Goal: Information Seeking & Learning: Learn about a topic

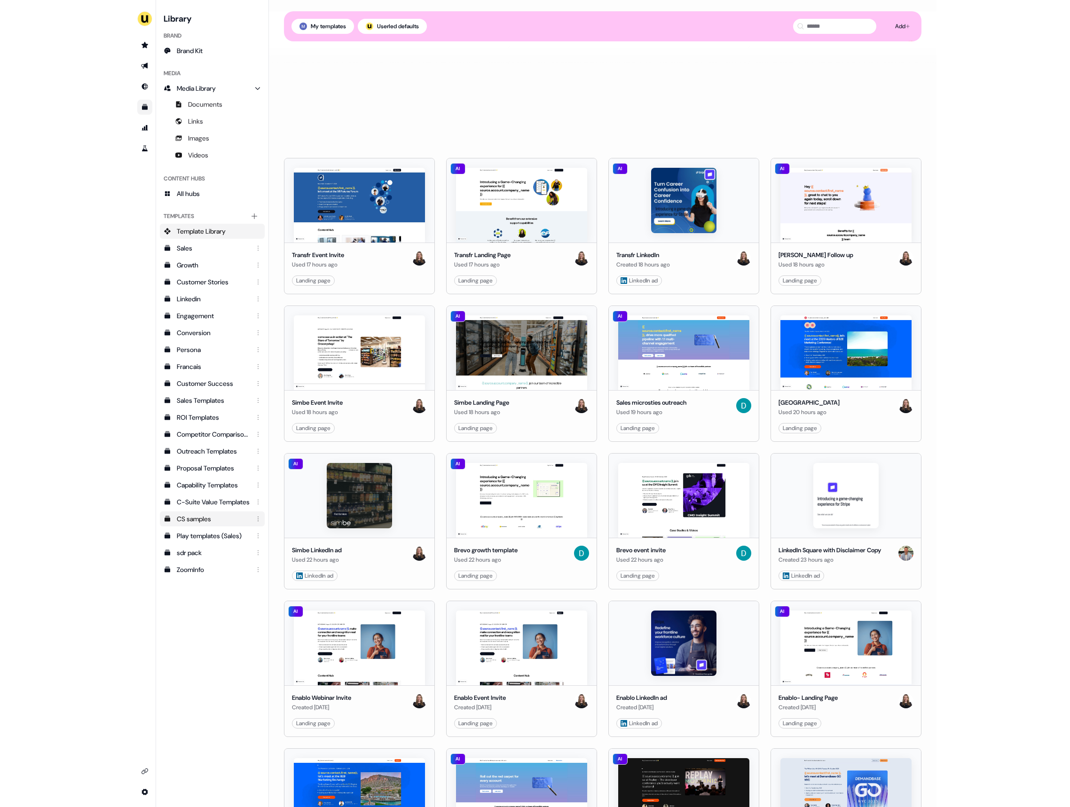
scroll to position [490, 0]
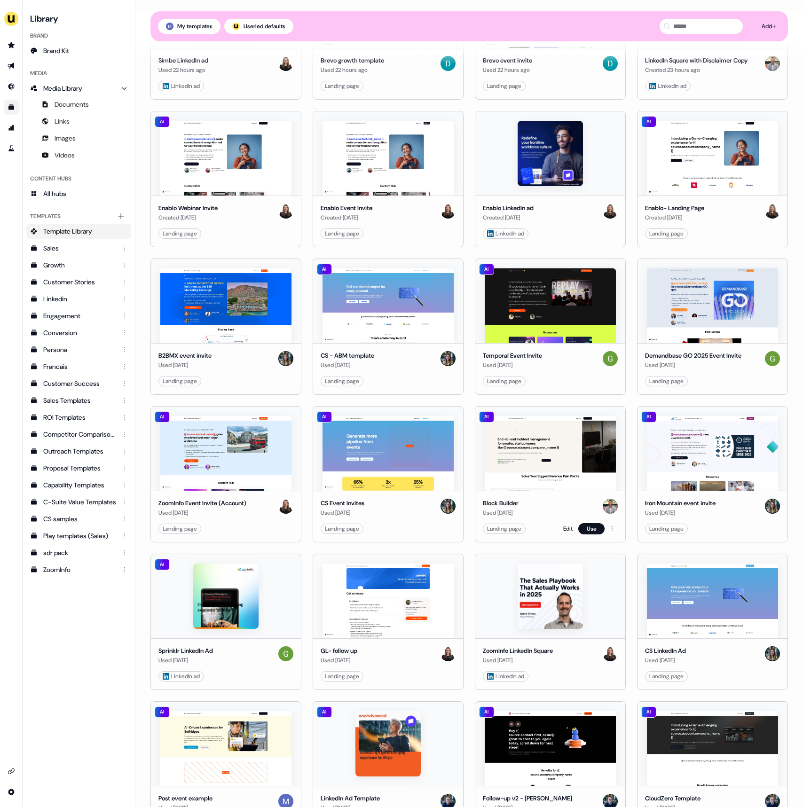
click at [513, 508] on div "Used 2 days ago" at bounding box center [501, 512] width 36 height 9
click at [563, 529] on link "Edit" at bounding box center [567, 528] width 9 height 9
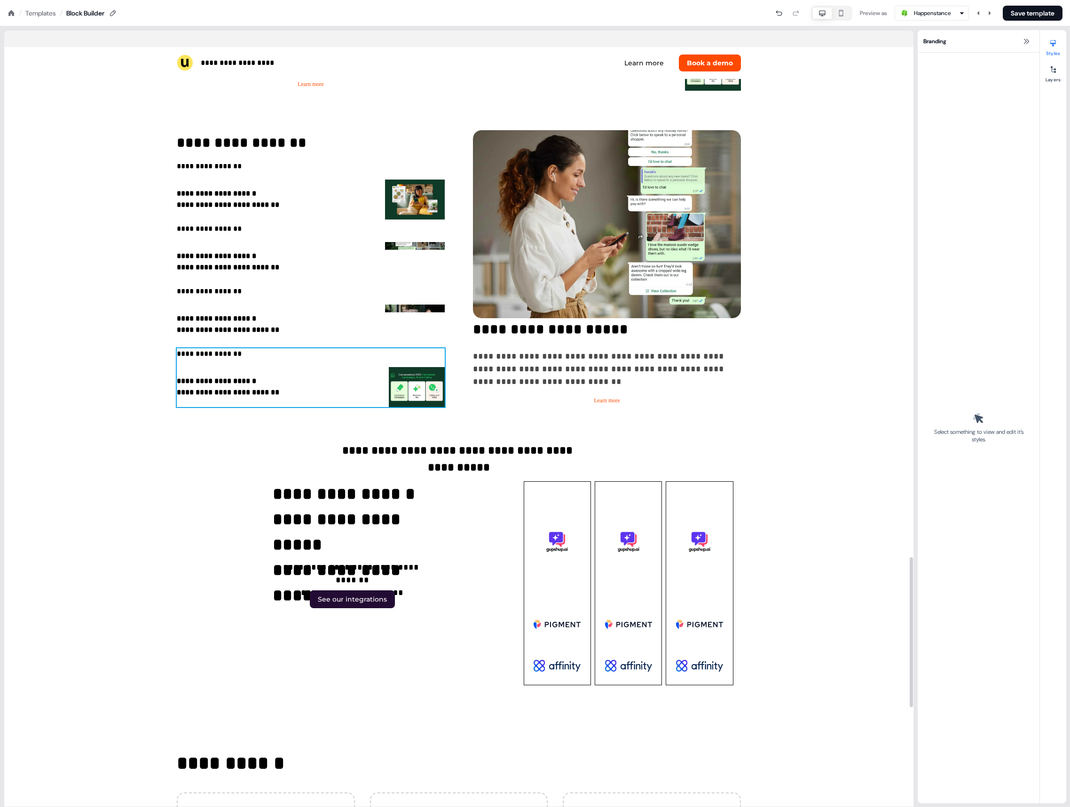
scroll to position [2576, 0]
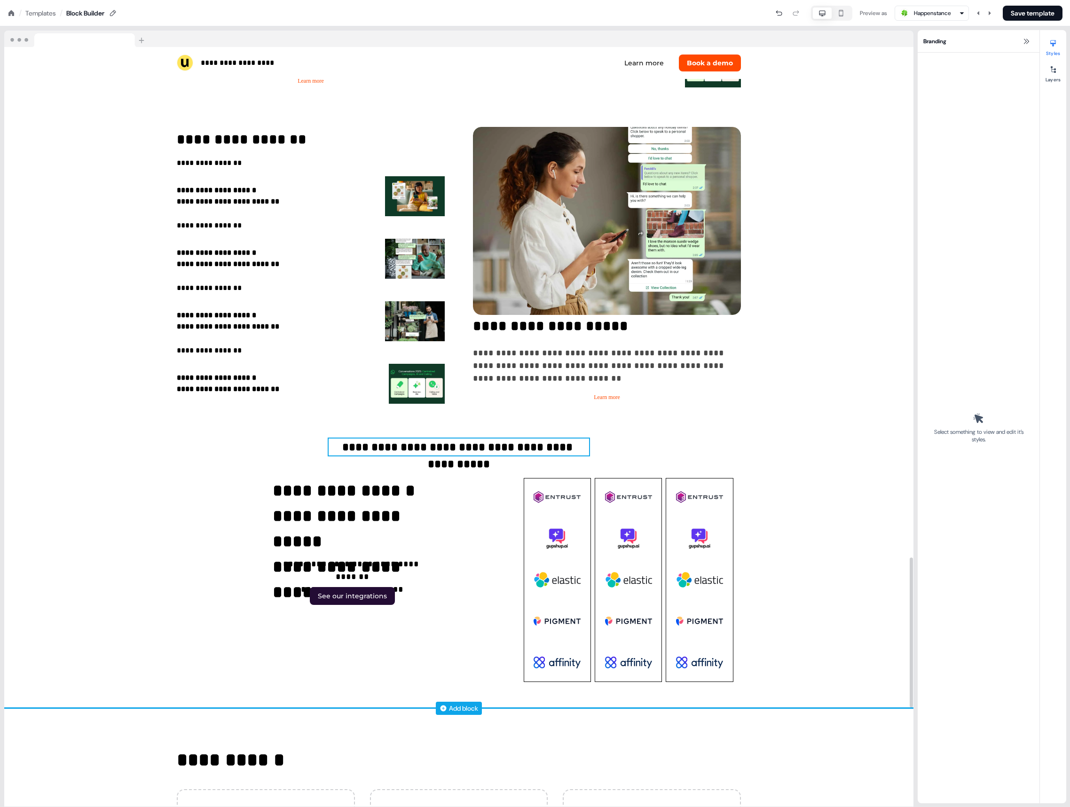
click at [349, 453] on p "**********" at bounding box center [459, 447] width 260 height 17
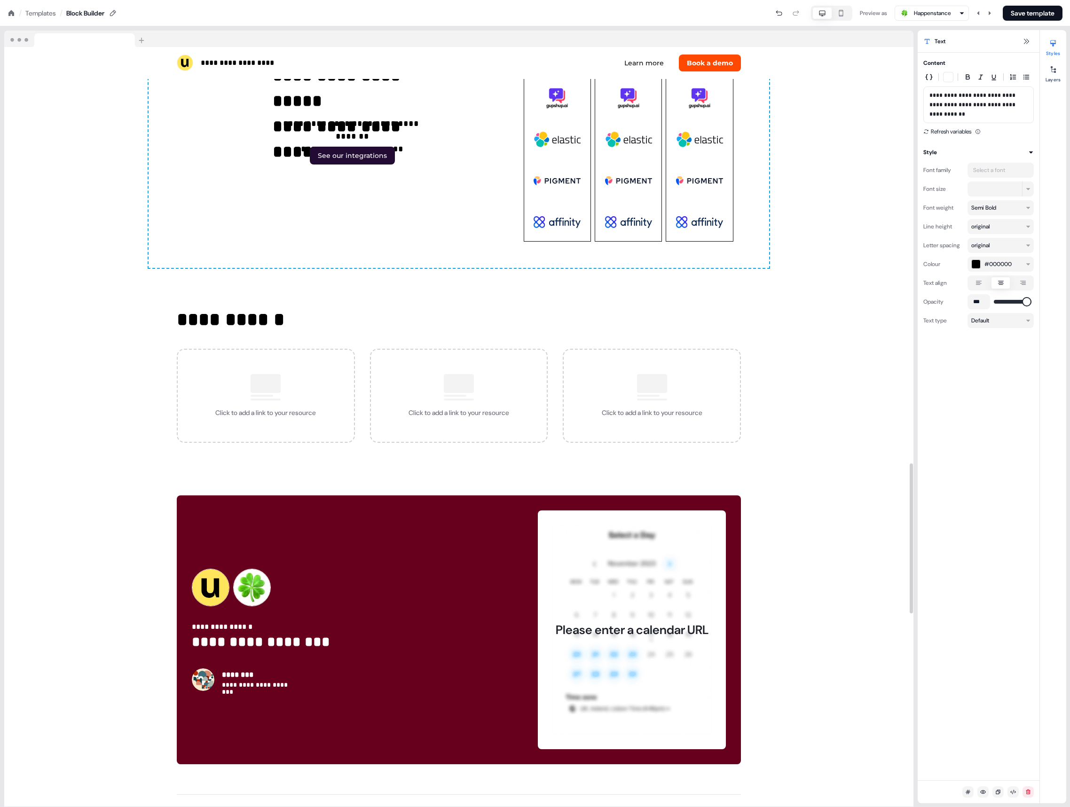
scroll to position [2100, 0]
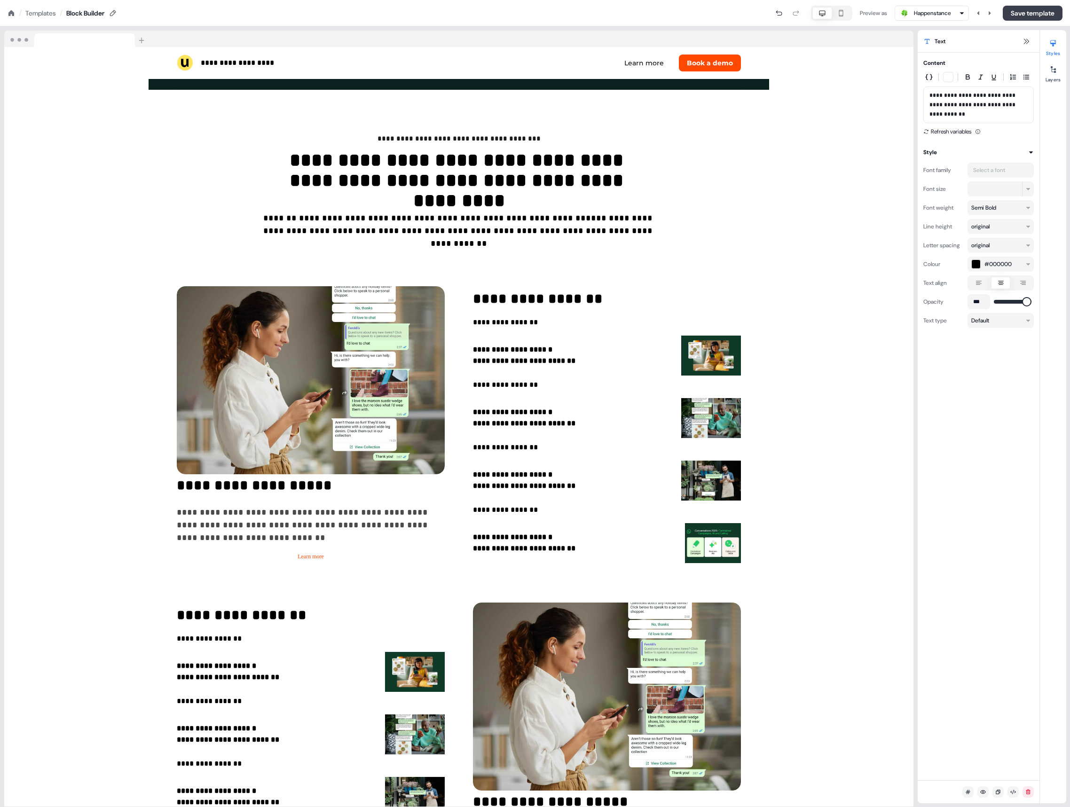
click at [802, 15] on button "Save template" at bounding box center [1033, 13] width 60 height 15
click at [40, 18] on nav "/ Templates / Block Builder Preview as Happenstance Save template" at bounding box center [535, 13] width 1070 height 26
click at [40, 15] on div "Templates" at bounding box center [40, 12] width 31 height 9
click at [10, 11] on icon at bounding box center [11, 13] width 6 height 6
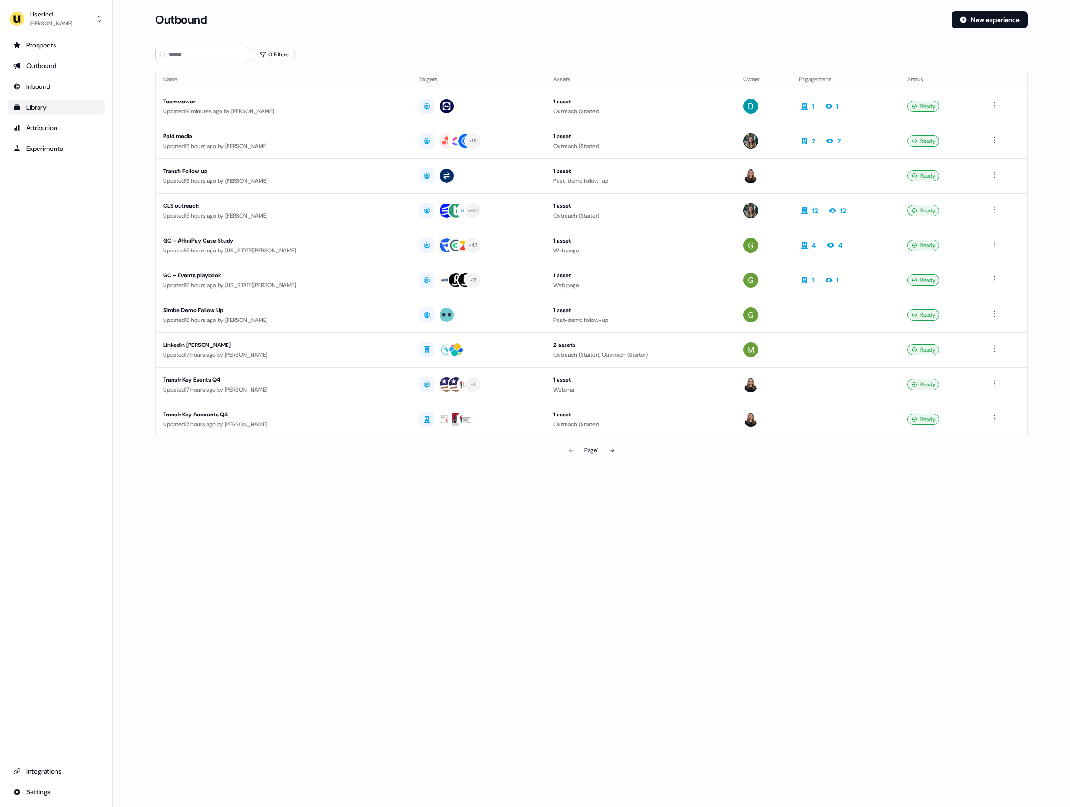
click at [43, 106] on div "Library" at bounding box center [56, 106] width 86 height 9
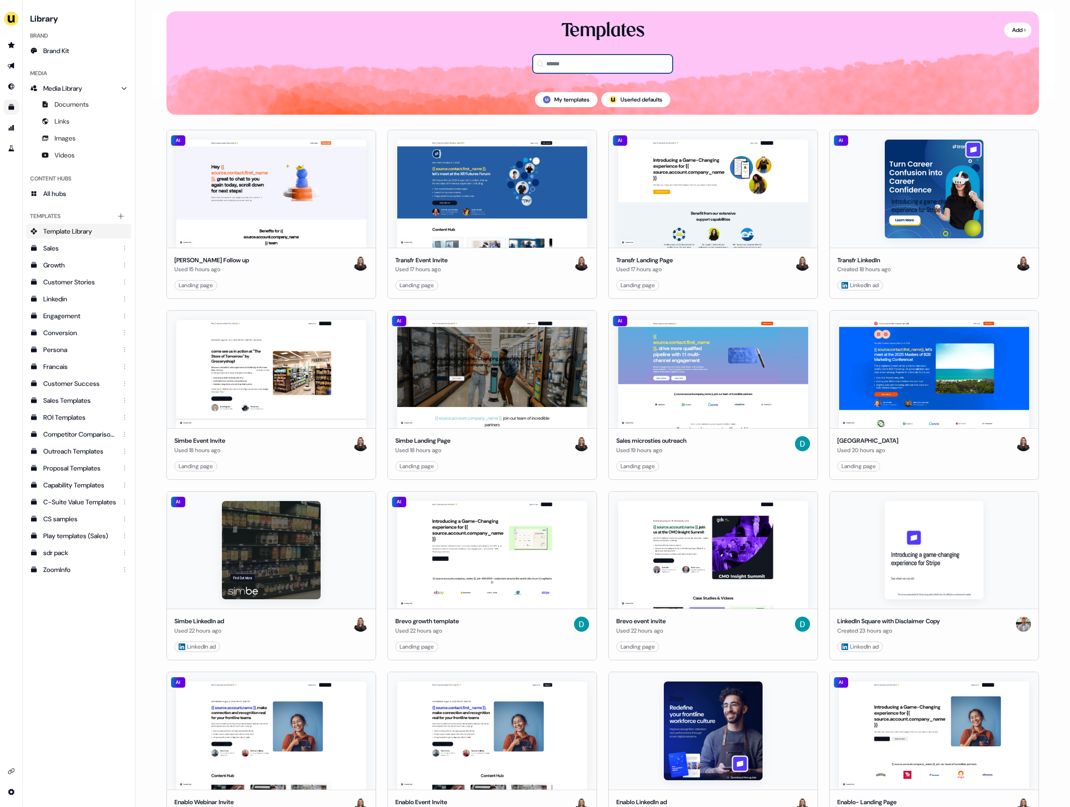
click at [585, 65] on input at bounding box center [603, 64] width 140 height 19
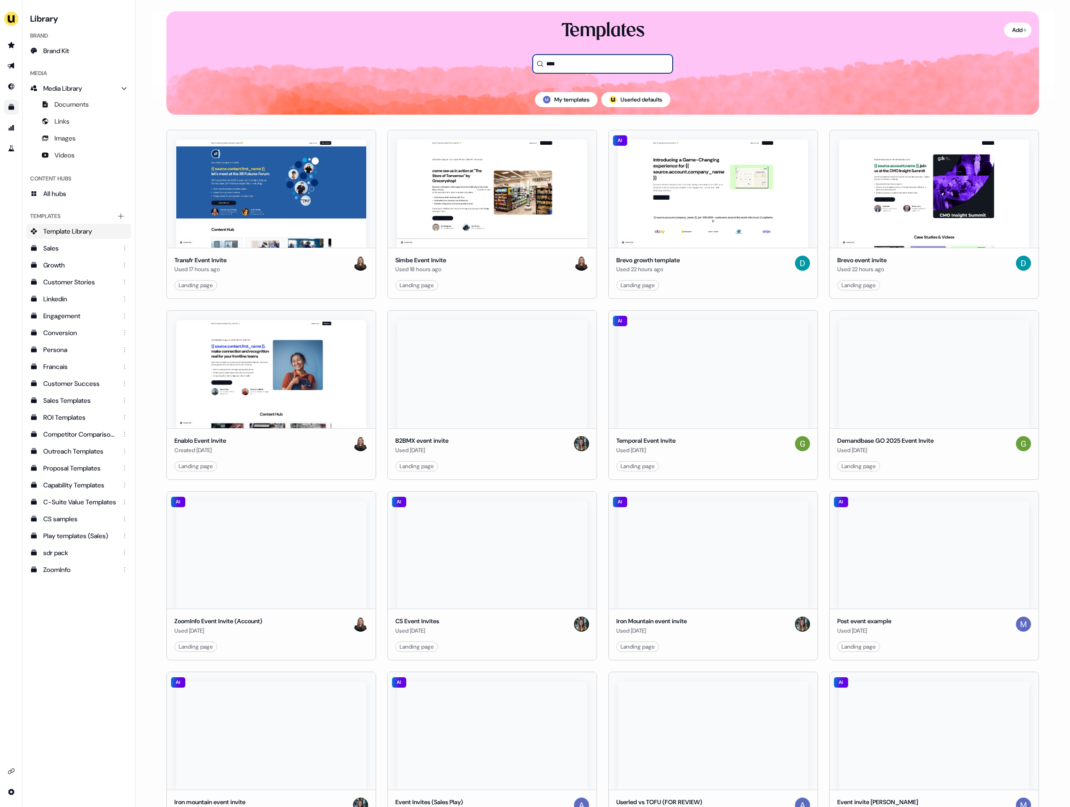
type input "*****"
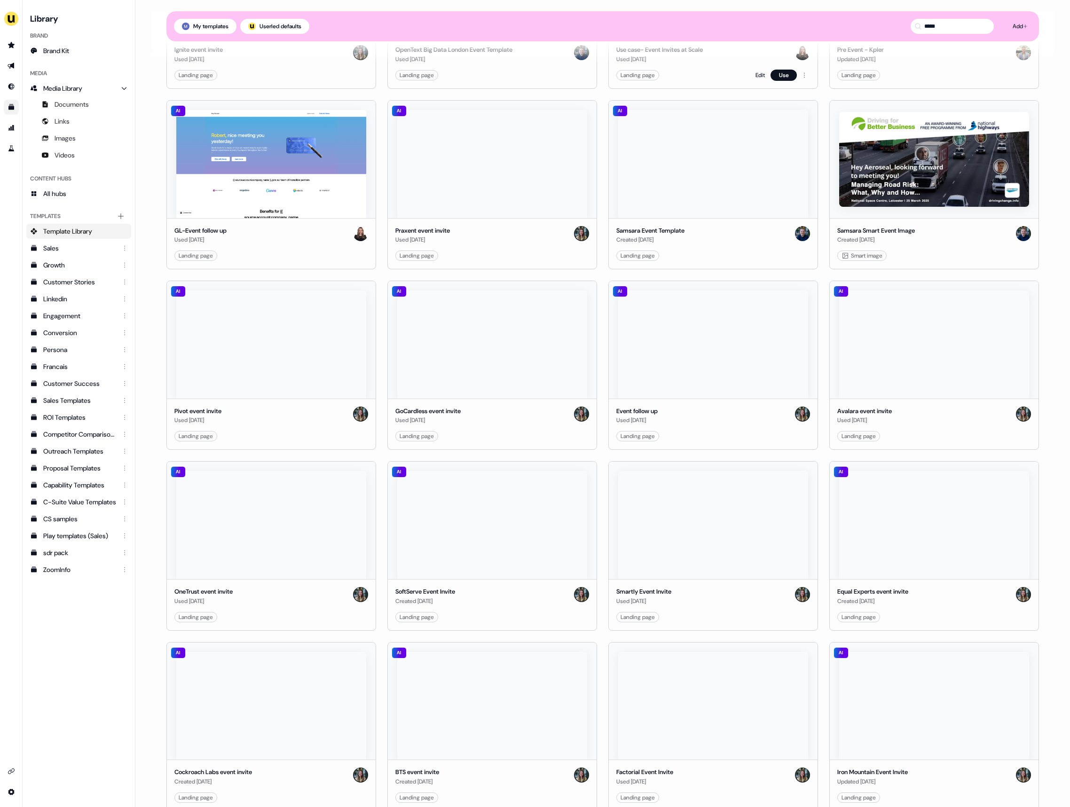
scroll to position [2241, 0]
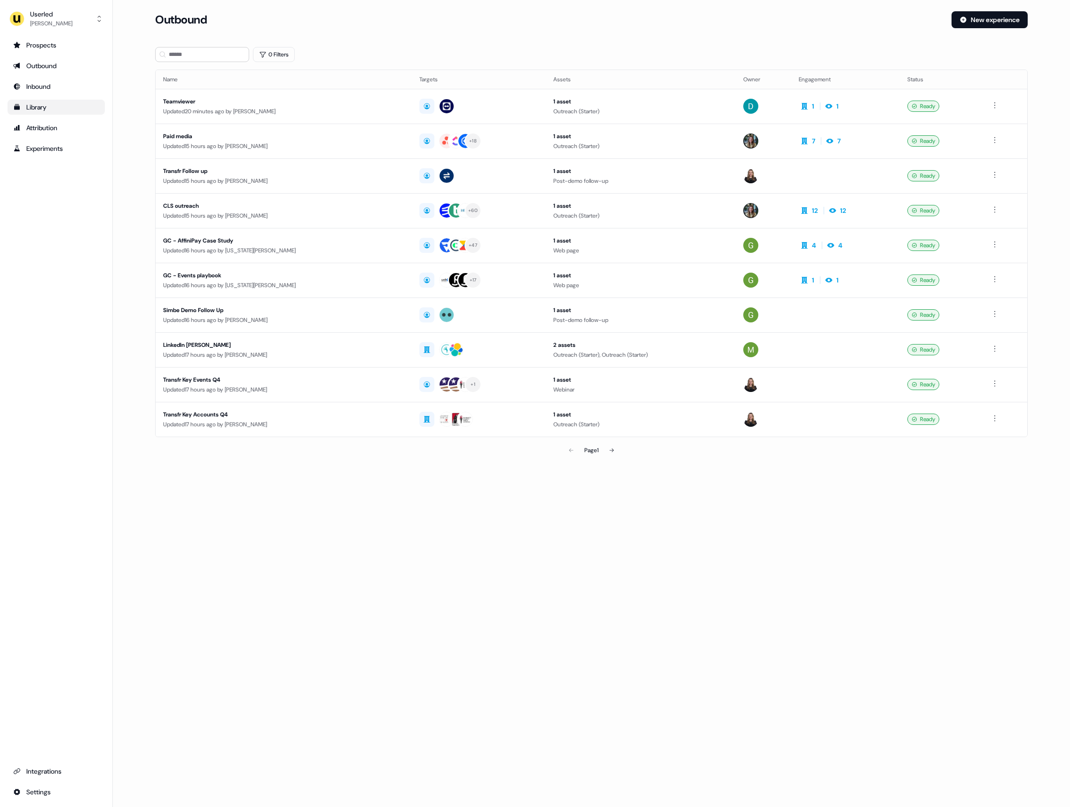
click at [53, 105] on div "Library" at bounding box center [56, 106] width 86 height 9
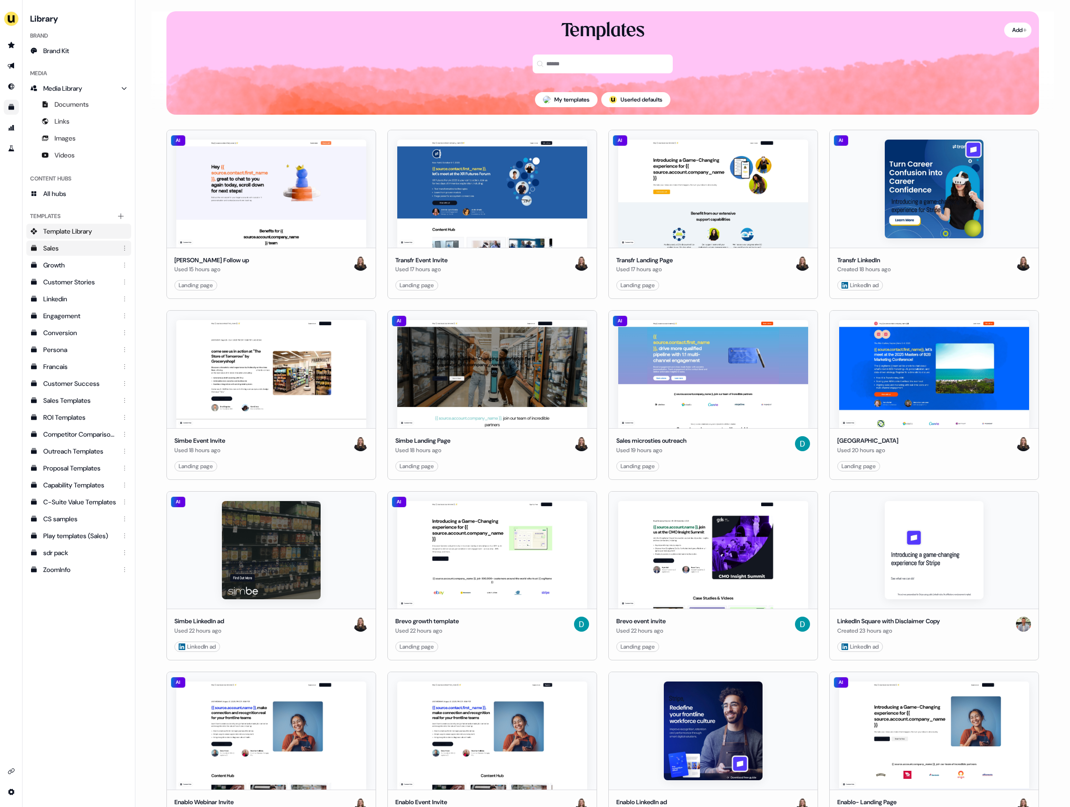
click at [75, 248] on div "Sales" at bounding box center [79, 247] width 73 height 9
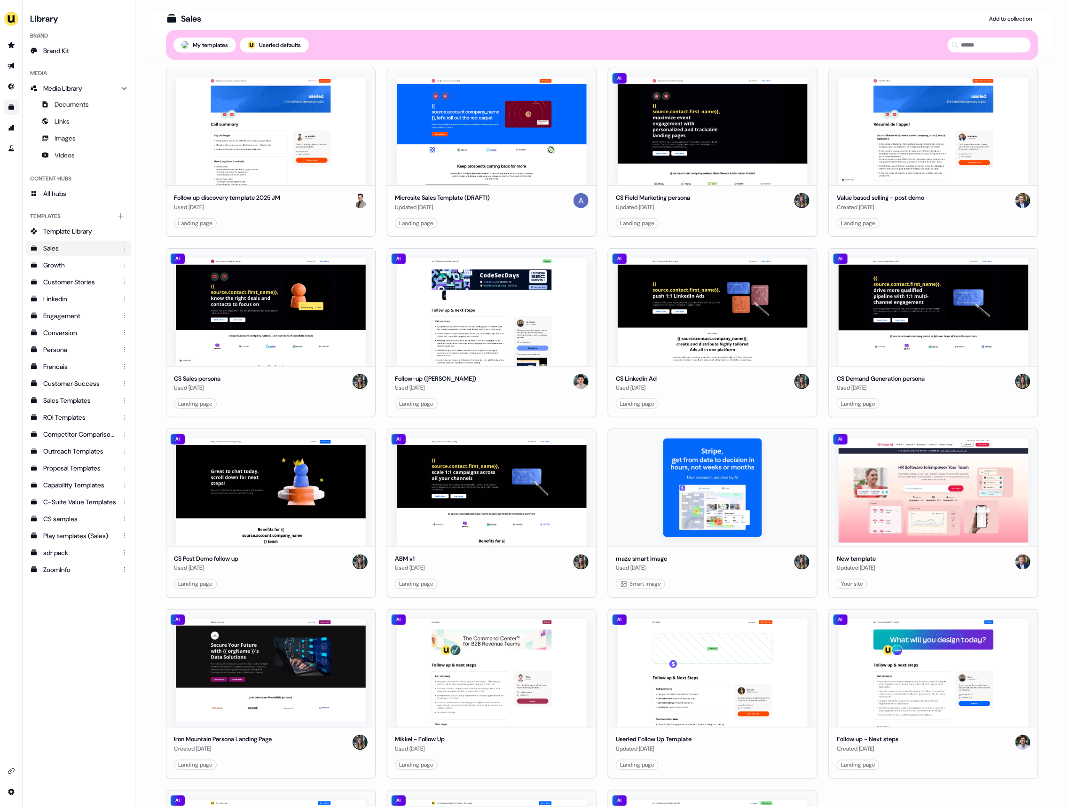
scroll to position [384, 0]
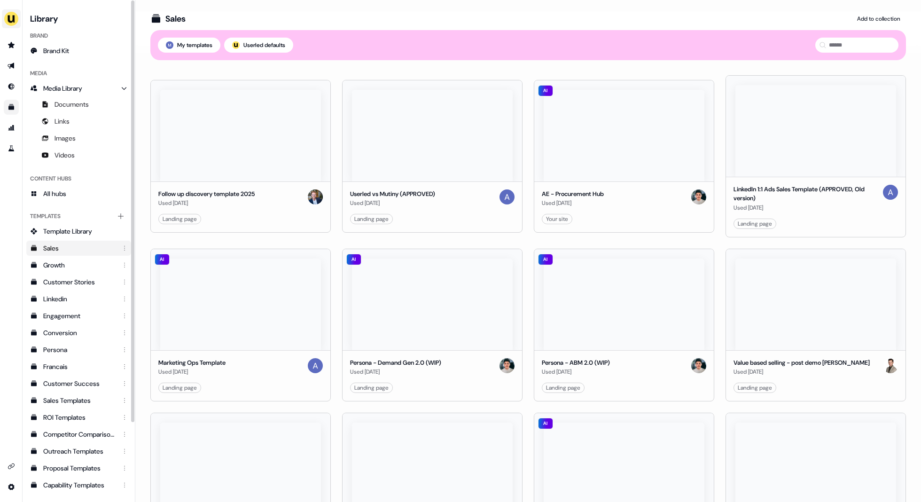
click at [13, 22] on img "side nav menu" at bounding box center [11, 18] width 15 height 15
